Goal: Information Seeking & Learning: Learn about a topic

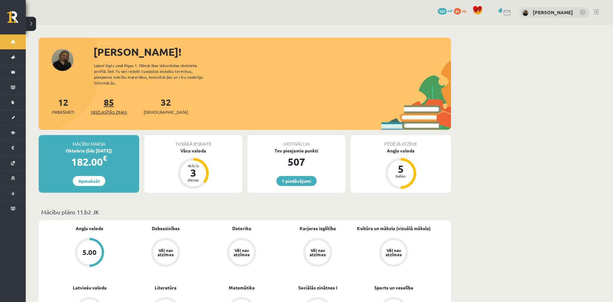
click at [107, 102] on link "85 Neizlasītās ziņas" at bounding box center [109, 105] width 36 height 19
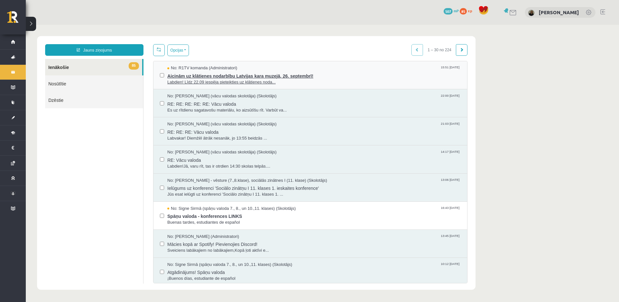
click at [264, 73] on span "Aicinām uz klātienes nodarbību Latvijas kara muzejā, 26. septembrī!" at bounding box center [313, 75] width 293 height 8
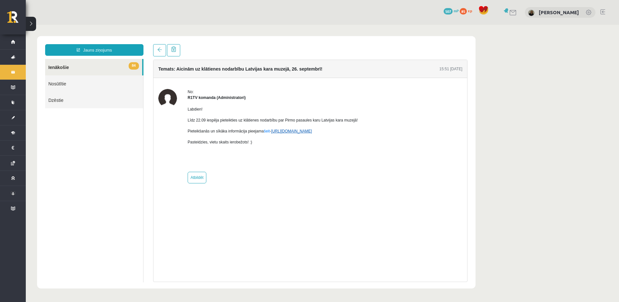
click at [300, 133] on link "https://eskola.r1tv.lv/campaign/35" at bounding box center [291, 131] width 41 height 5
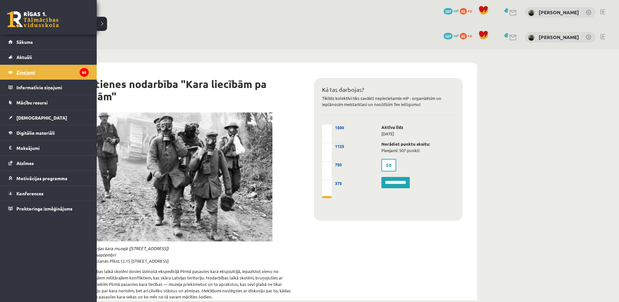
click at [26, 69] on legend "Ziņojumi 85" at bounding box center [52, 72] width 72 height 15
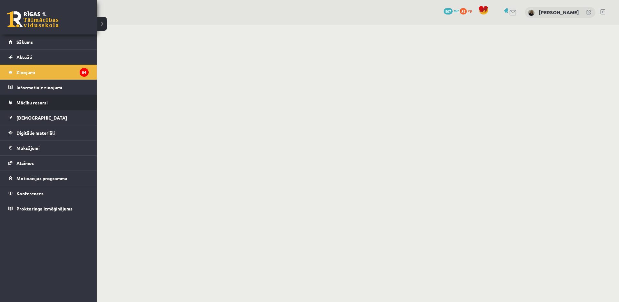
click at [27, 100] on span "Mācību resursi" at bounding box center [31, 103] width 31 height 6
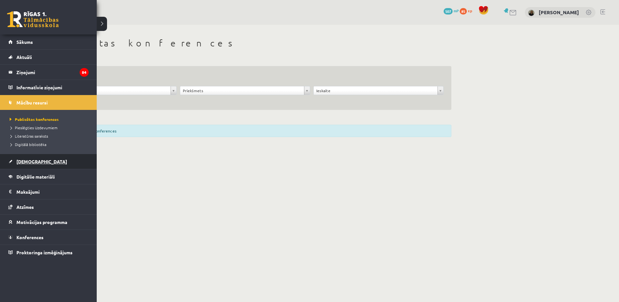
click at [49, 159] on link "[DEMOGRAPHIC_DATA]" at bounding box center [48, 161] width 80 height 15
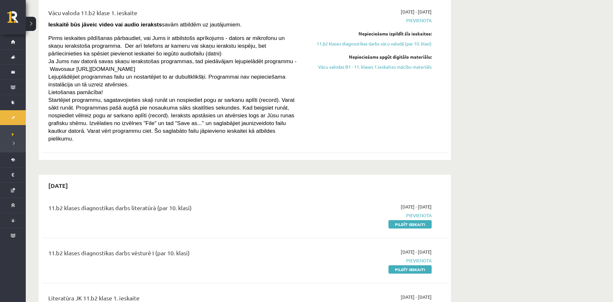
scroll to position [161, 0]
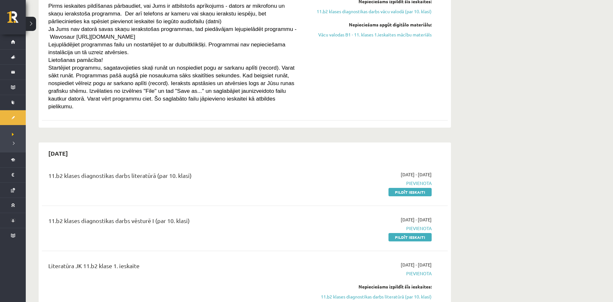
click at [169, 171] on div "11.b2 klases diagnostikas darbs literatūrā (par 10. klasi)" at bounding box center [174, 177] width 252 height 12
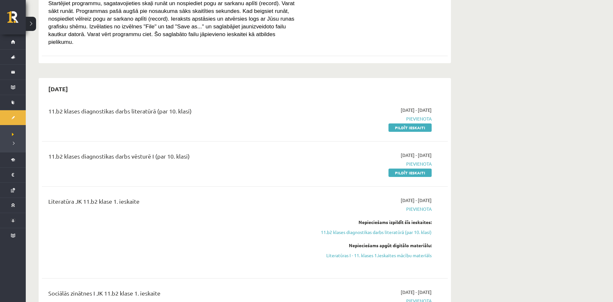
scroll to position [258, 0]
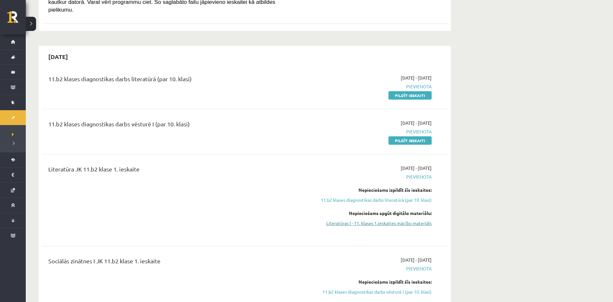
click at [374, 220] on link "Literatūras I - 11. klases 1.ieskaites mācību materiāls" at bounding box center [370, 223] width 121 height 7
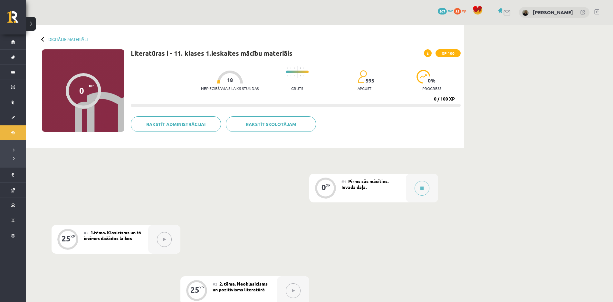
click at [168, 242] on button at bounding box center [164, 239] width 15 height 15
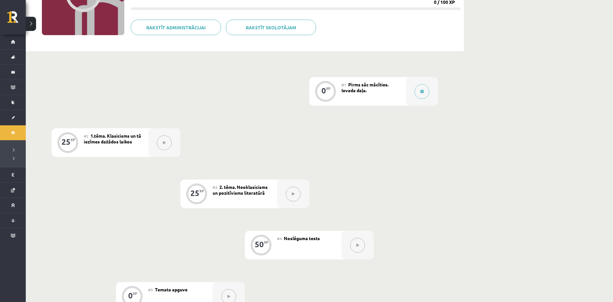
scroll to position [129, 0]
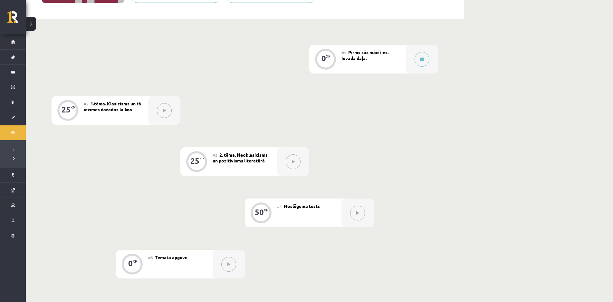
click at [297, 162] on button at bounding box center [293, 161] width 15 height 15
click at [363, 215] on button at bounding box center [357, 213] width 15 height 15
click at [232, 156] on span "2. tēma. Neoklasicisms un pozitīvisms literatūrā" at bounding box center [240, 158] width 55 height 12
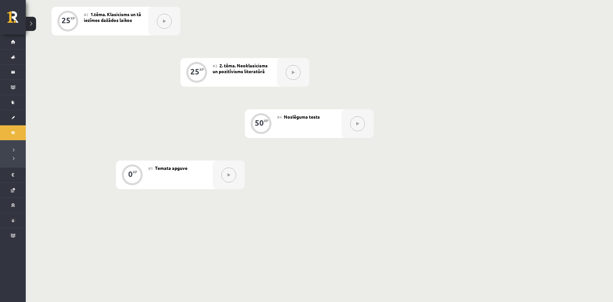
click at [172, 169] on span "Temata apguve" at bounding box center [171, 168] width 33 height 6
click at [229, 179] on button at bounding box center [228, 175] width 15 height 15
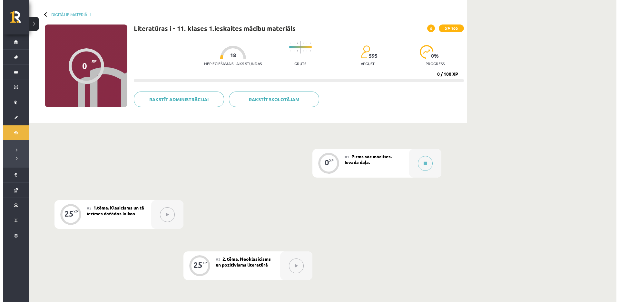
scroll to position [0, 0]
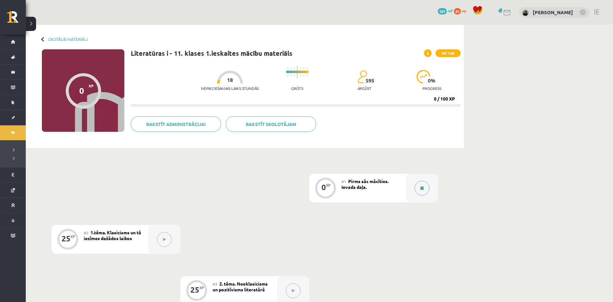
click at [428, 189] on button at bounding box center [422, 188] width 15 height 15
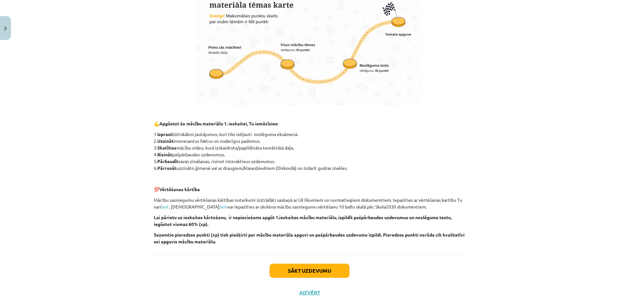
scroll to position [372, 0]
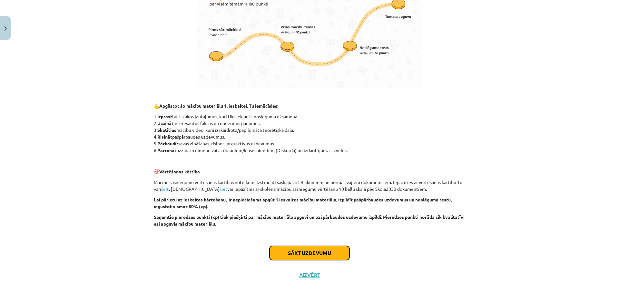
click at [302, 256] on button "Sākt uzdevumu" at bounding box center [309, 253] width 80 height 14
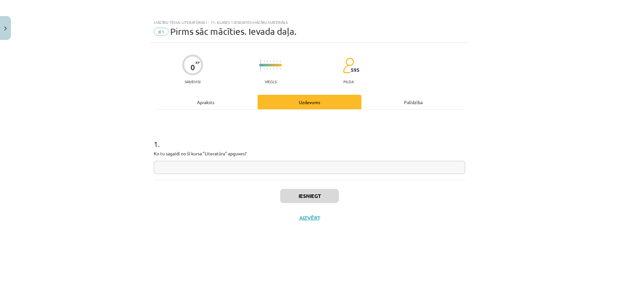
click at [231, 170] on input "text" at bounding box center [309, 167] width 311 height 13
type input "**"
click at [315, 199] on button "Iesniegt" at bounding box center [309, 196] width 59 height 14
click at [320, 221] on button "Nākamā nodarbība" at bounding box center [309, 222] width 63 height 15
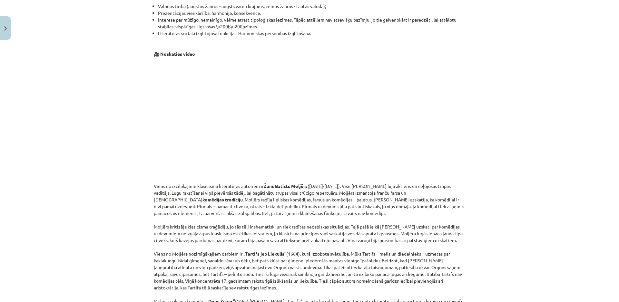
scroll to position [612, 0]
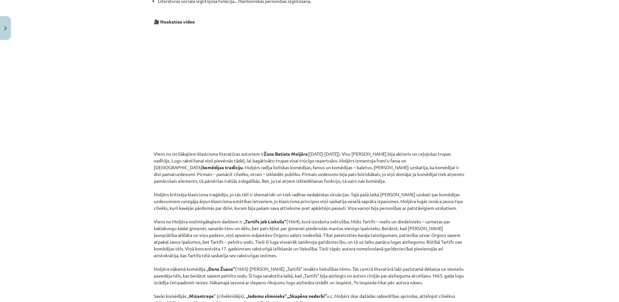
drag, startPoint x: 232, startPoint y: 193, endPoint x: 228, endPoint y: 255, distance: 62.7
drag, startPoint x: 228, startPoint y: 255, endPoint x: 540, endPoint y: 265, distance: 312.7
click at [540, 265] on div "Mācību tēma: Literatūras i - 11. klases 1.ieskaites mācību materiāls #2 1.tēma.…" at bounding box center [309, 151] width 619 height 302
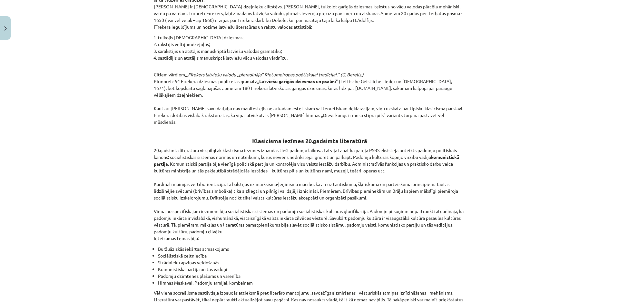
scroll to position [1412, 0]
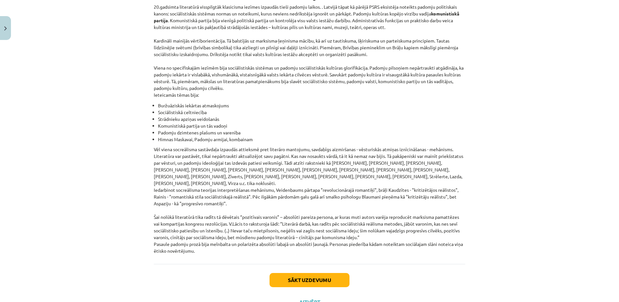
drag, startPoint x: 168, startPoint y: 27, endPoint x: 192, endPoint y: 231, distance: 204.8
click at [192, 231] on div "Mācību tēma: Literatūras i - 11. klases 1.ieskaites mācību materiāls #2 1.tēma.…" at bounding box center [309, 151] width 619 height 302
copy div "1.tēma. Klasicisms un tā iezīmes dažādos laikos 25 XP Saņemsi Grūts 595 pilda A…"
click at [485, 262] on div "Mācību tēma: Literatūras i - 11. klases 1.ieskaites mācību materiāls #2 1.tēma.…" at bounding box center [309, 151] width 619 height 302
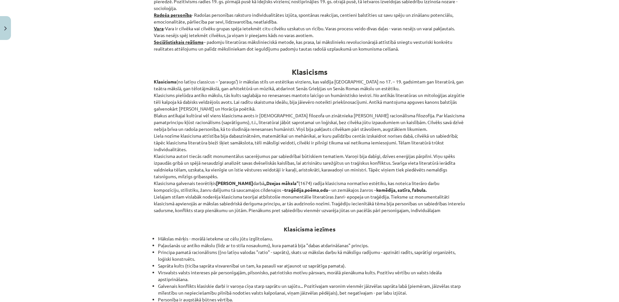
scroll to position [387, 0]
